Goal: Check status: Check status

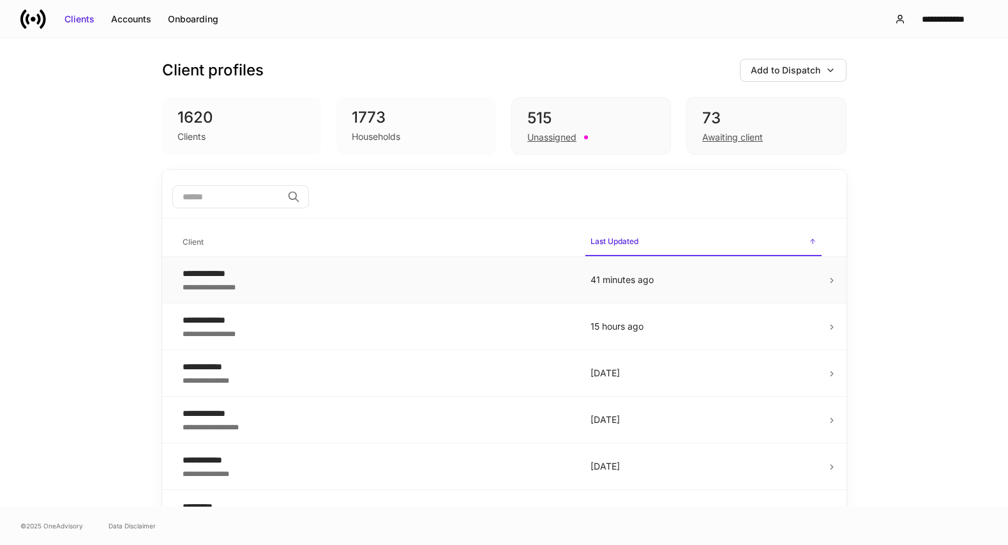
click at [502, 291] on div "**********" at bounding box center [377, 286] width 388 height 13
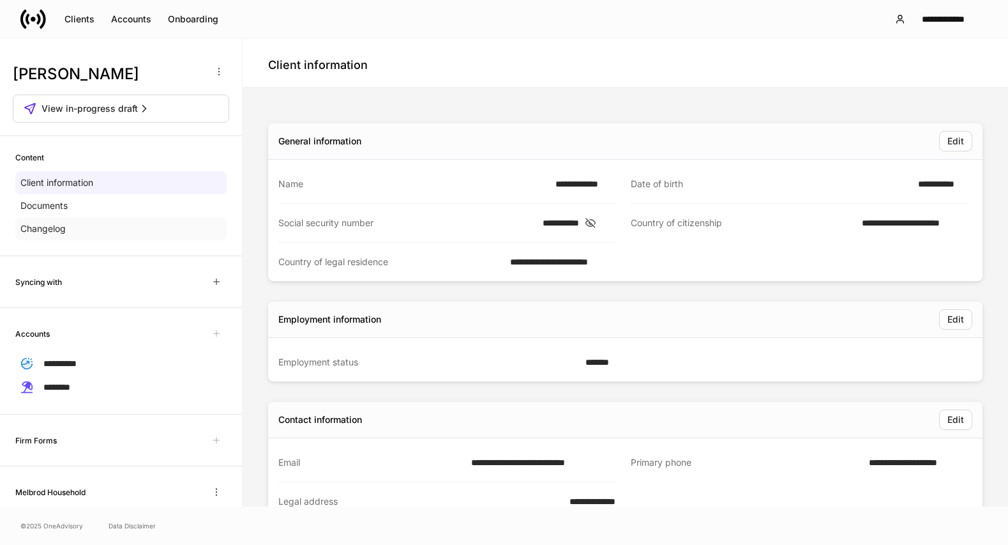
click at [89, 233] on div "Changelog" at bounding box center [120, 228] width 211 height 23
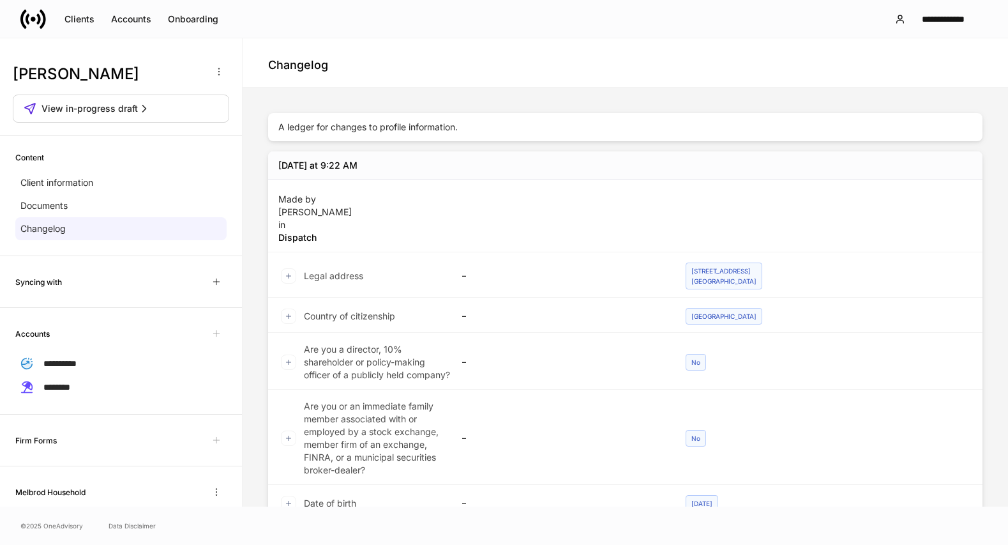
scroll to position [49, 0]
